Goal: Navigation & Orientation: Find specific page/section

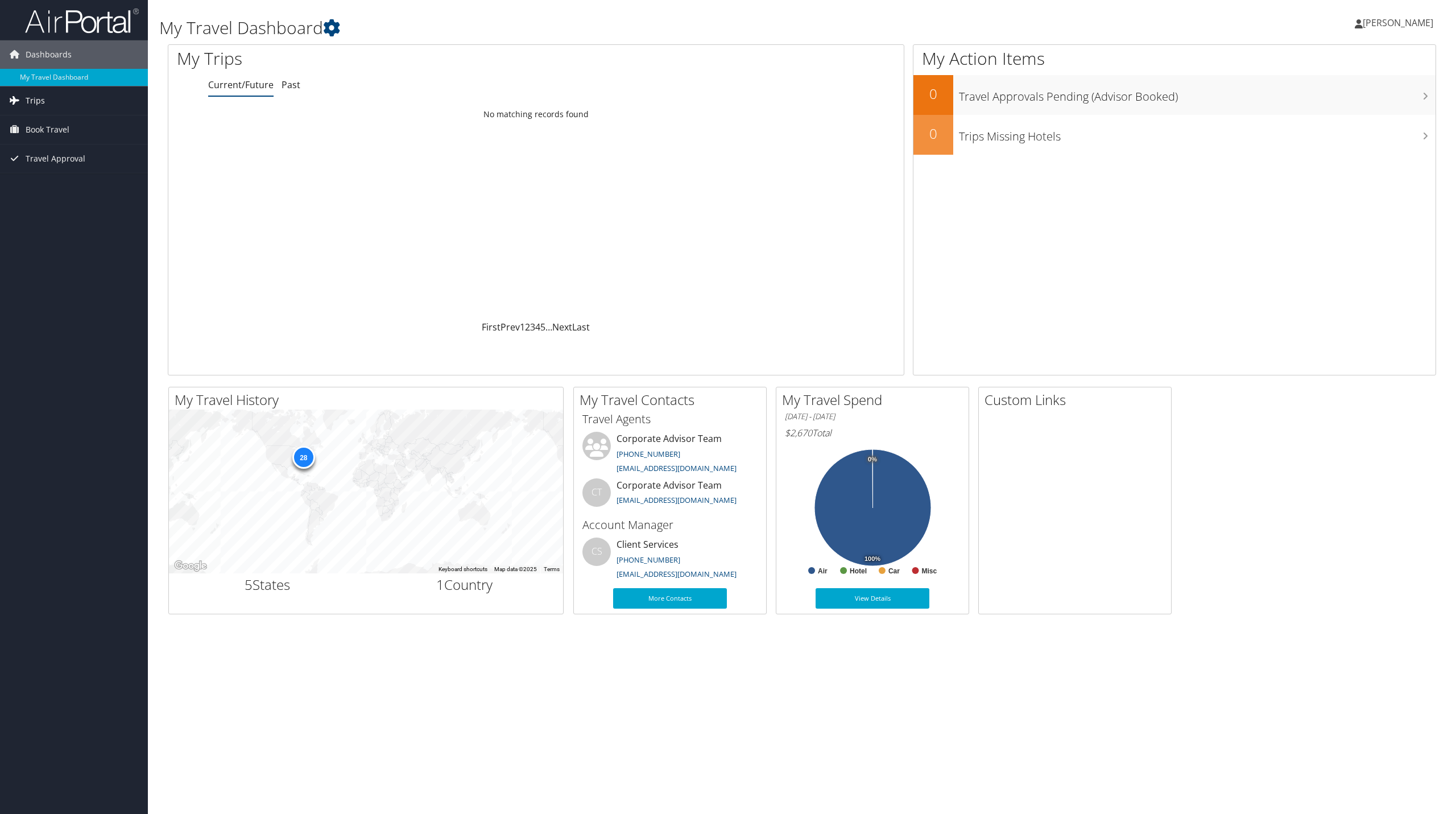
click at [43, 105] on span "Trips" at bounding box center [35, 100] width 19 height 28
click at [60, 211] on span "Travel Approval" at bounding box center [55, 209] width 60 height 28
click at [59, 231] on link "Pending Trip Approvals" at bounding box center [73, 232] width 148 height 17
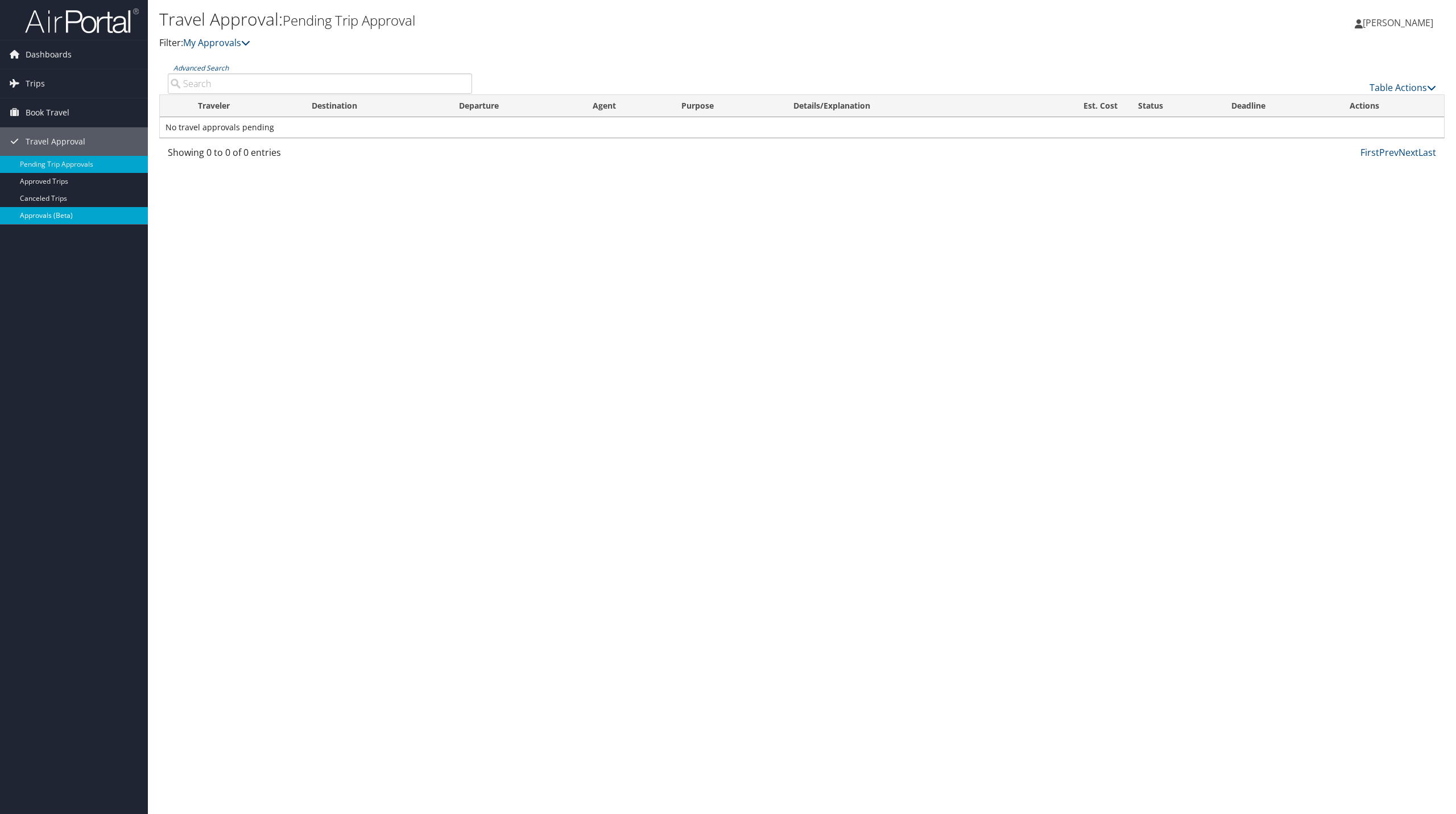
click at [60, 217] on link "Approvals (Beta)" at bounding box center [73, 216] width 148 height 17
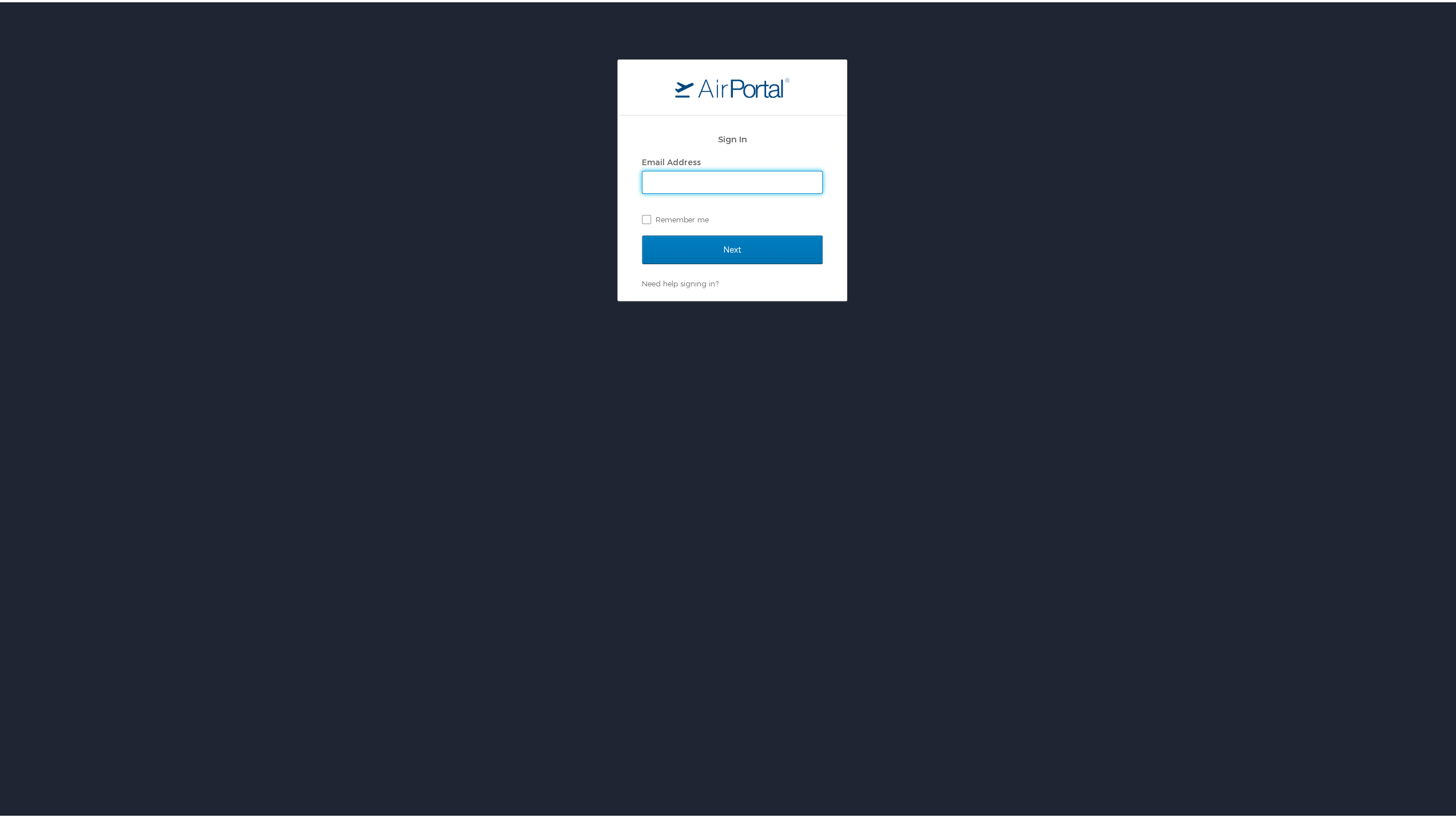
type input "K"
type input "pammi.khanna@shipmonk.com"
click at [718, 244] on input "Next" at bounding box center [733, 247] width 181 height 29
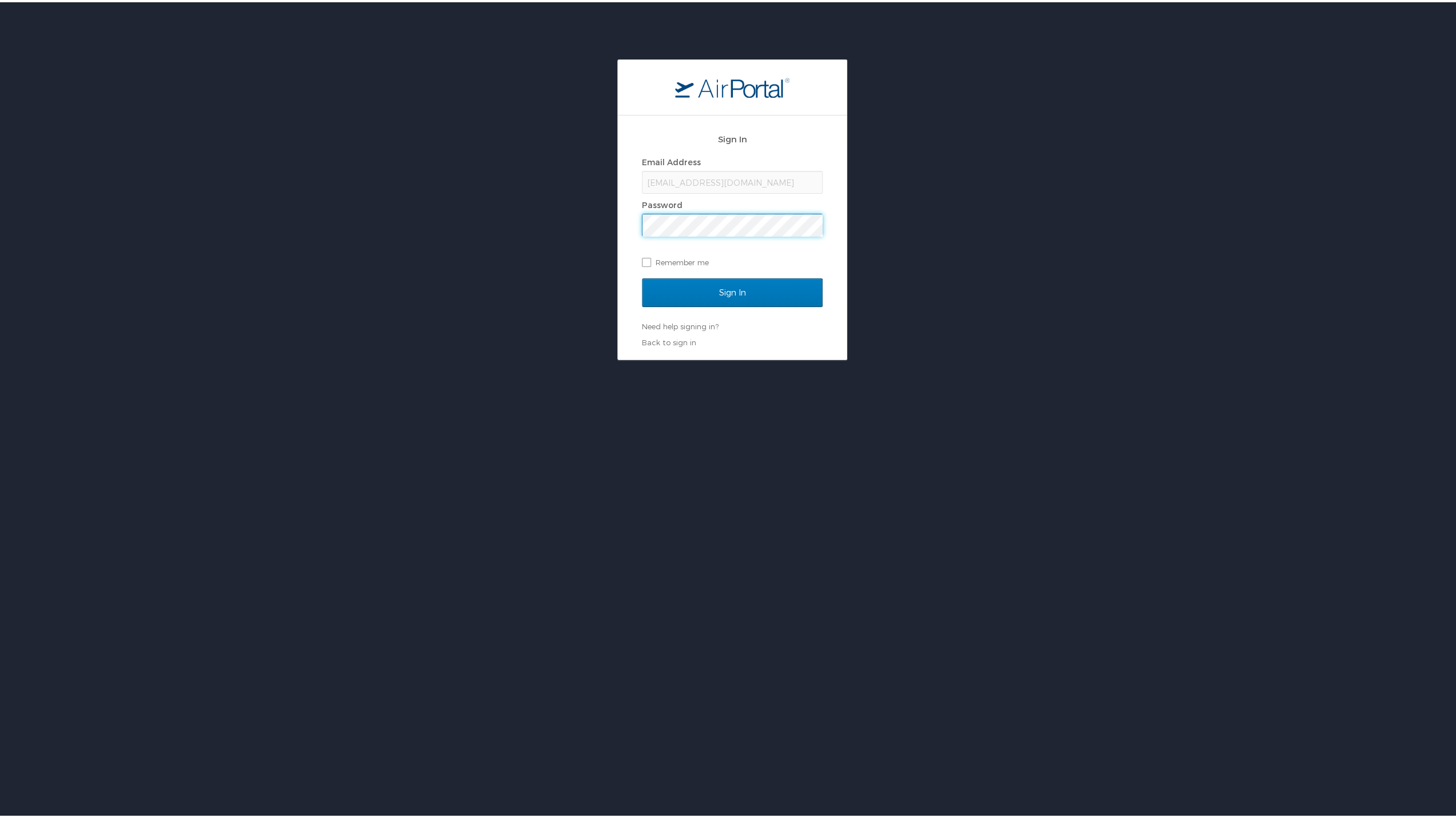
click at [642, 276] on input "Sign In" at bounding box center [733, 290] width 181 height 29
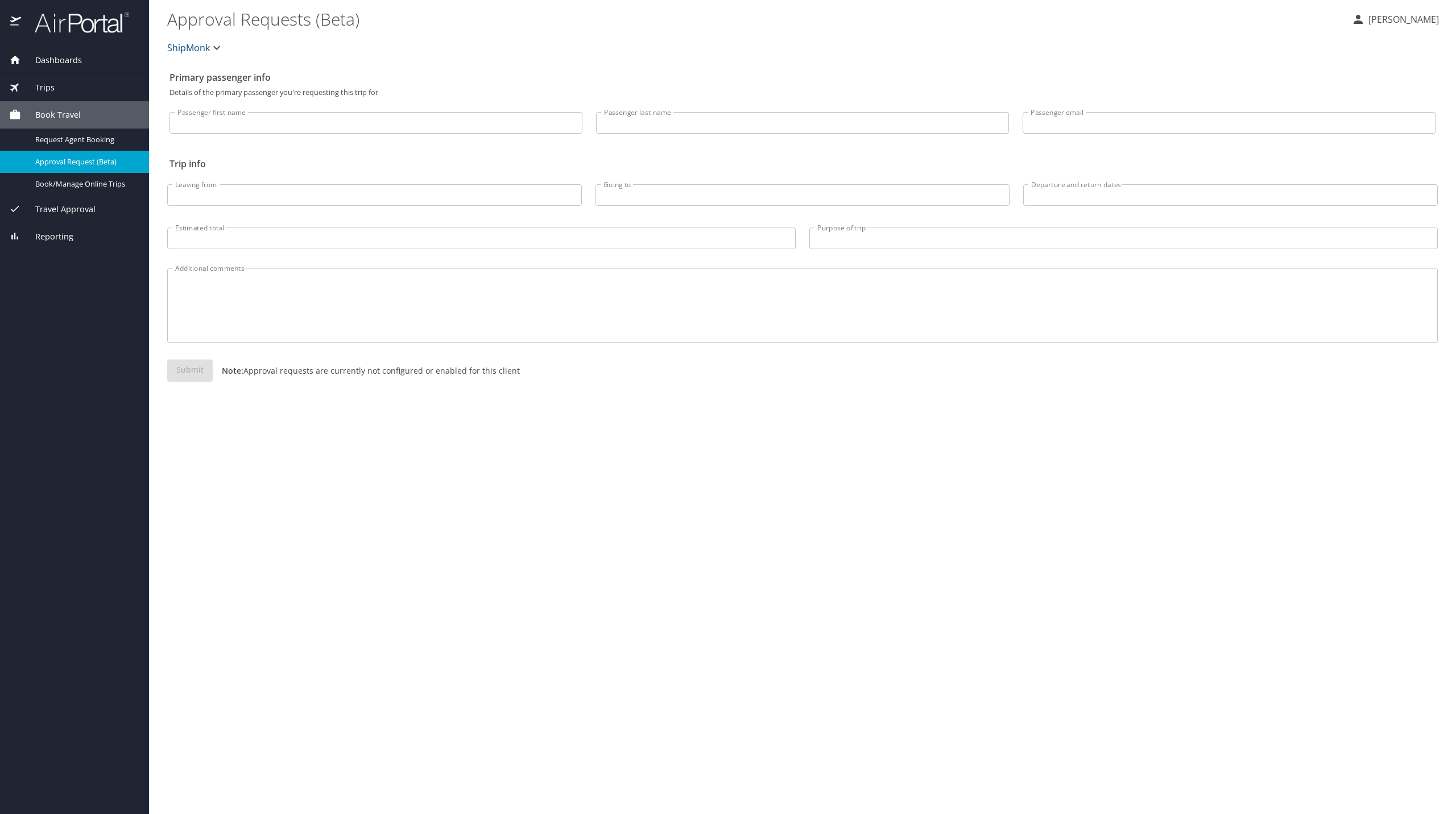
click at [62, 88] on div "Trips" at bounding box center [74, 88] width 131 height 13
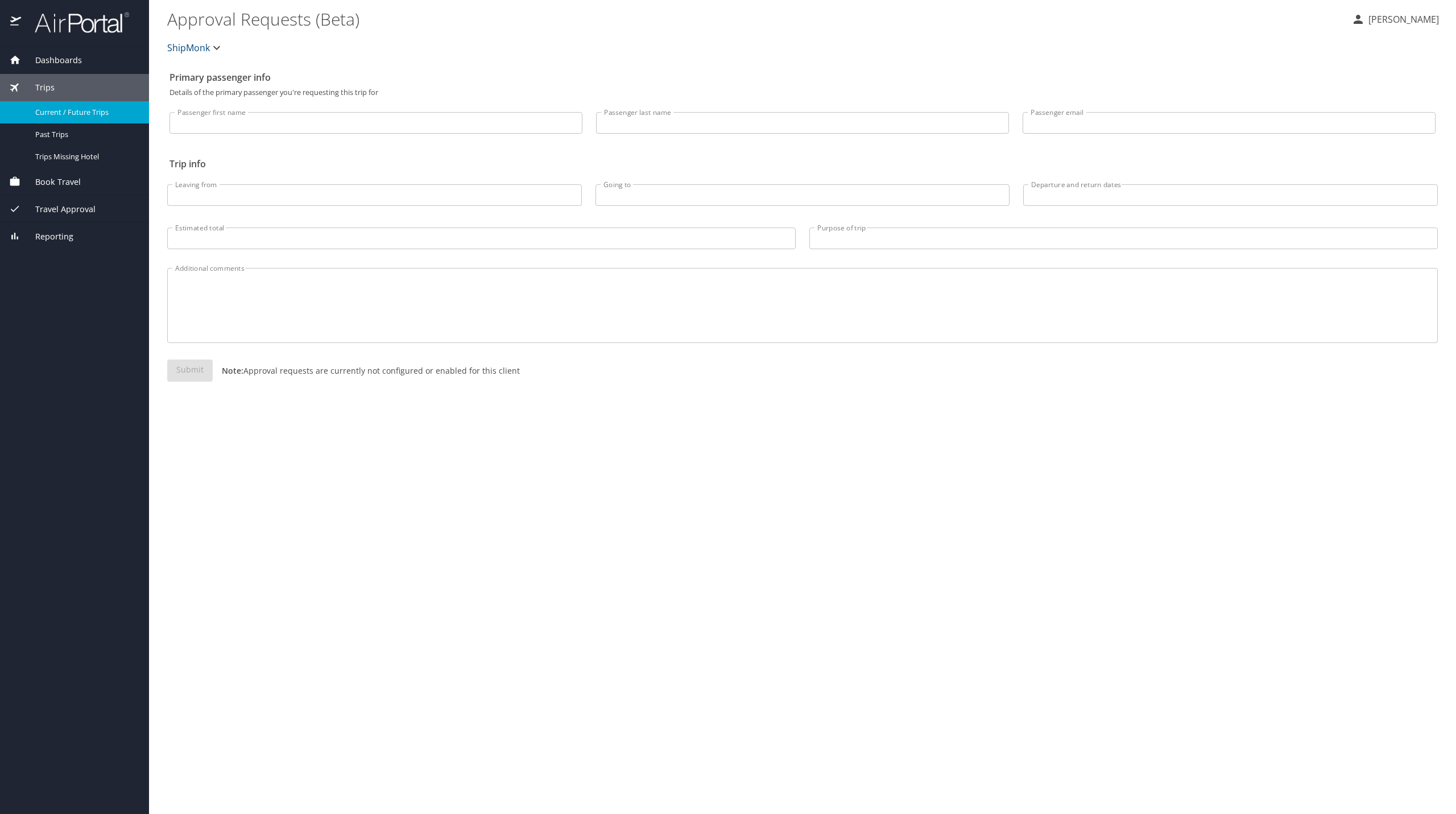
click at [90, 108] on span "Current / Future Trips" at bounding box center [84, 113] width 100 height 11
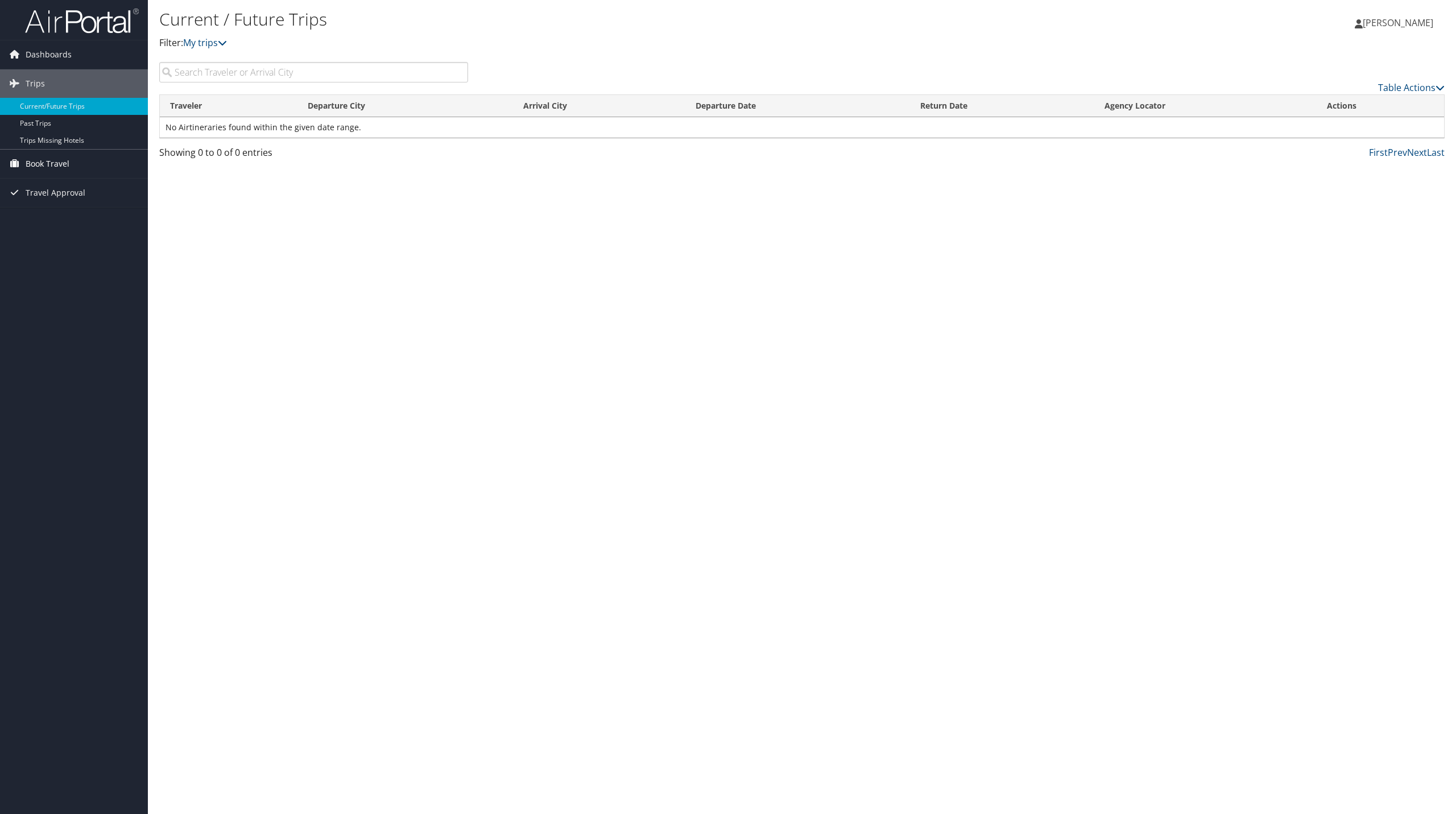
click at [74, 170] on link "Book Travel" at bounding box center [73, 163] width 148 height 28
click at [72, 182] on link "Agent Booking Request" at bounding box center [73, 186] width 148 height 17
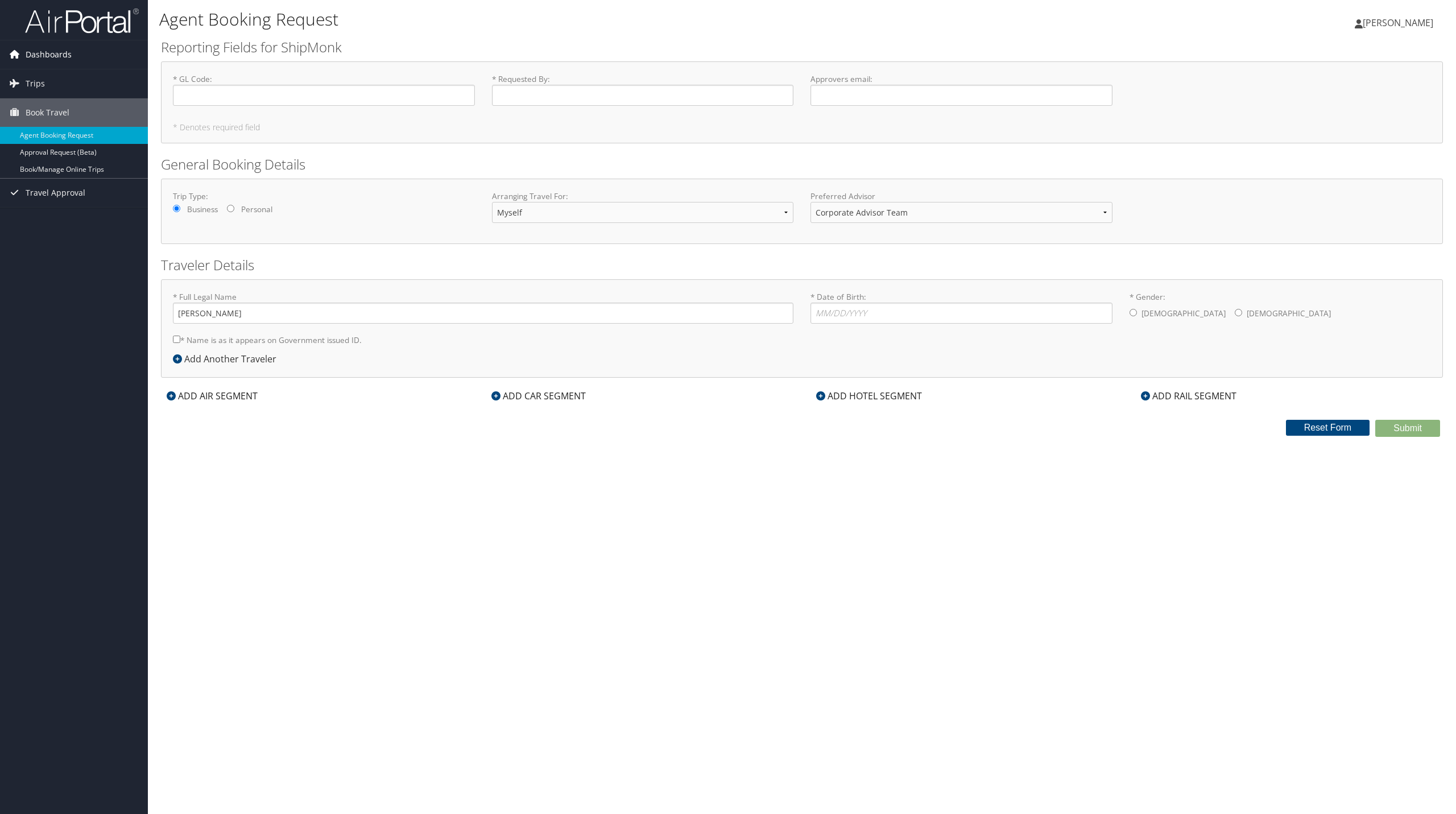
click at [56, 59] on span "Dashboards" at bounding box center [49, 54] width 46 height 28
click at [51, 79] on link "My Travel Dashboard" at bounding box center [73, 77] width 148 height 17
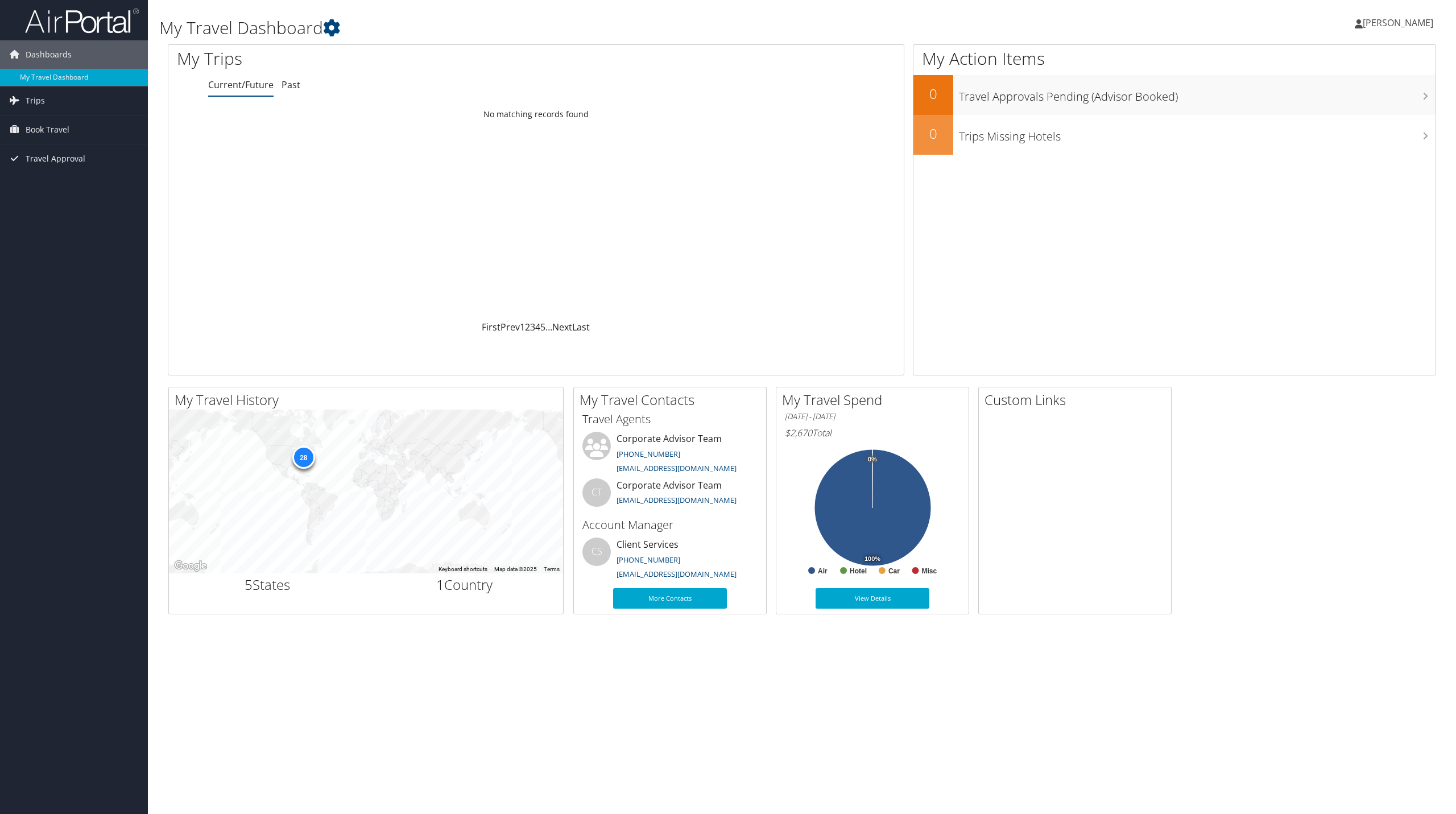
click at [657, 163] on div "Loading... No matching records found" at bounding box center [536, 212] width 736 height 217
